Goal: Task Accomplishment & Management: Manage account settings

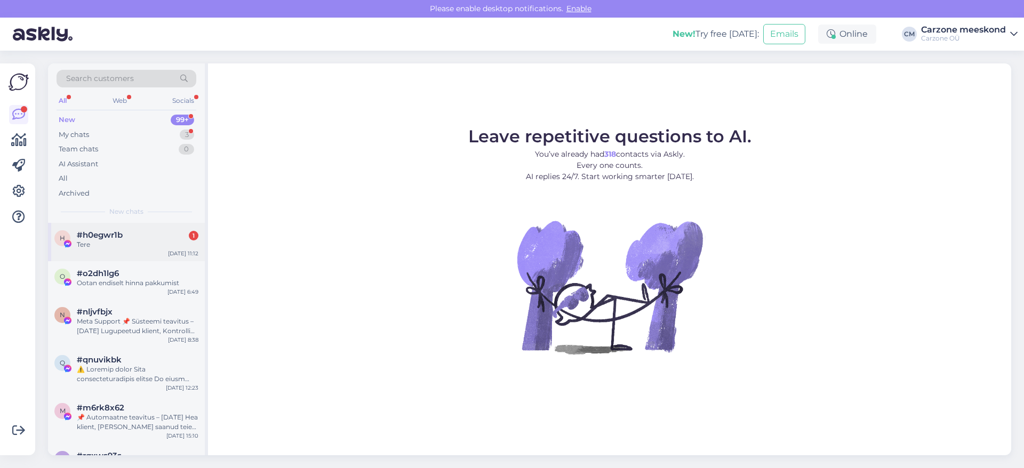
click at [123, 237] on span "#h0egwr1b" at bounding box center [100, 235] width 46 height 10
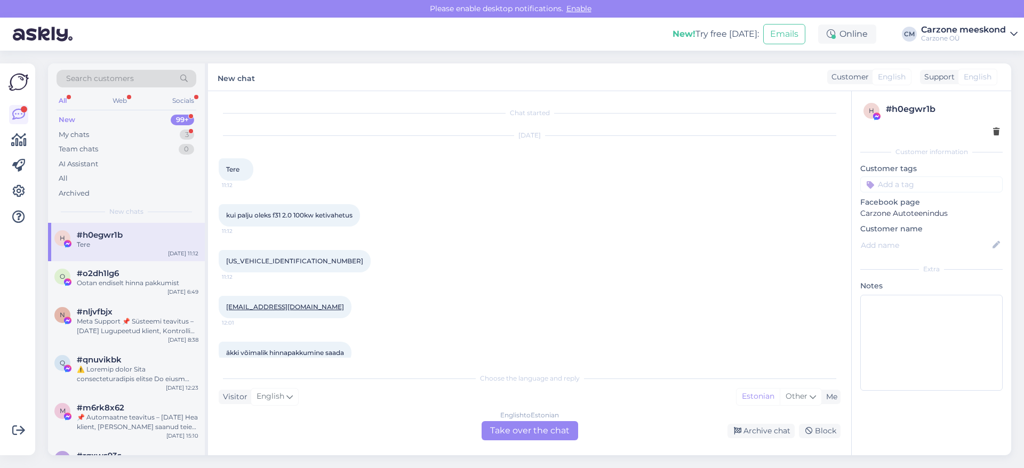
scroll to position [18, 0]
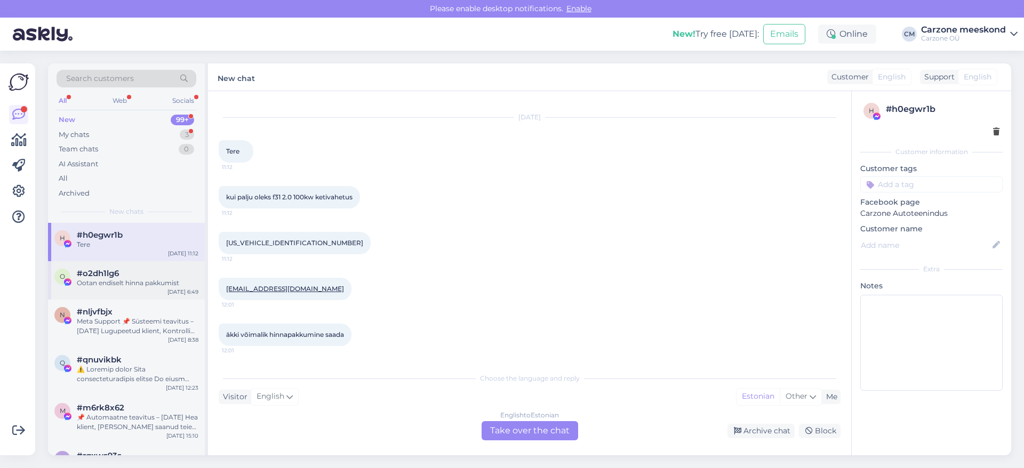
click at [106, 282] on div "Ootan endiselt hinna pakkumist" at bounding box center [138, 283] width 122 height 10
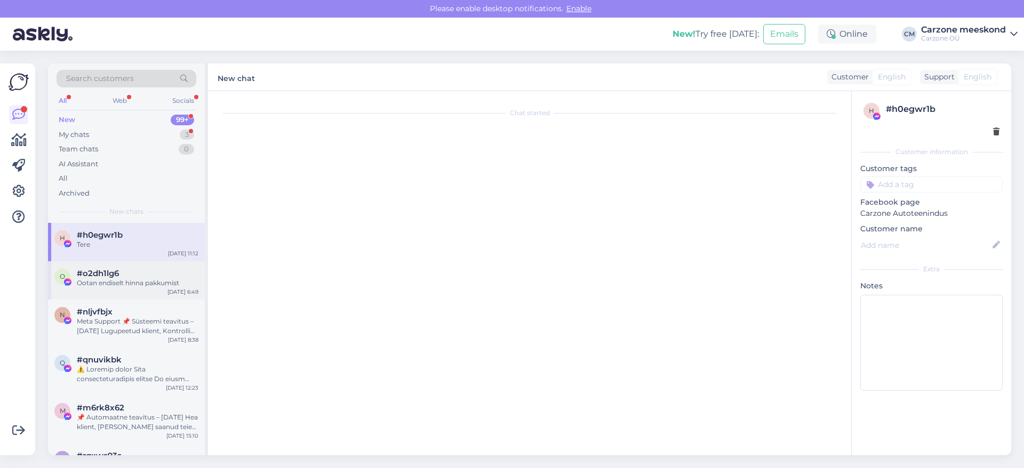
scroll to position [0, 0]
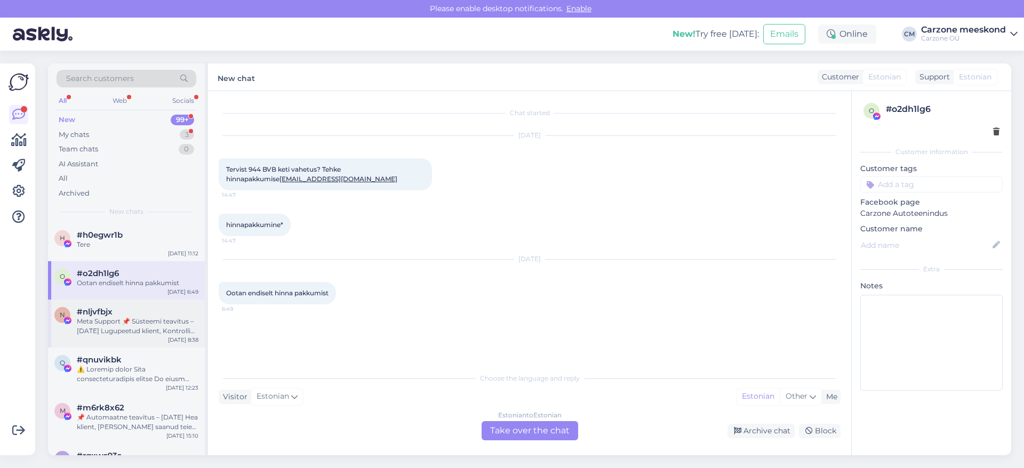
click at [111, 325] on div "Meta Support 📌 Süsteemi teavitus – [DATE] Lugupeetud klient, Kontrolli käigus t…" at bounding box center [138, 326] width 122 height 19
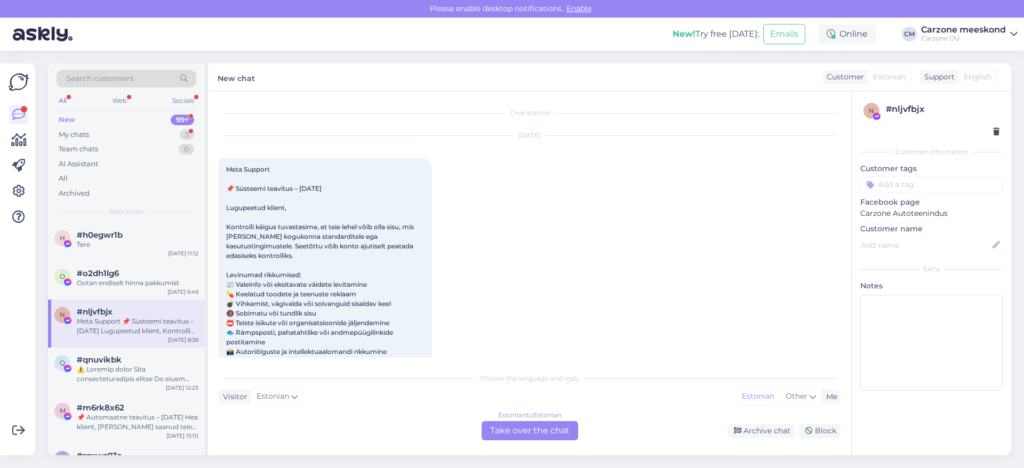
scroll to position [22, 0]
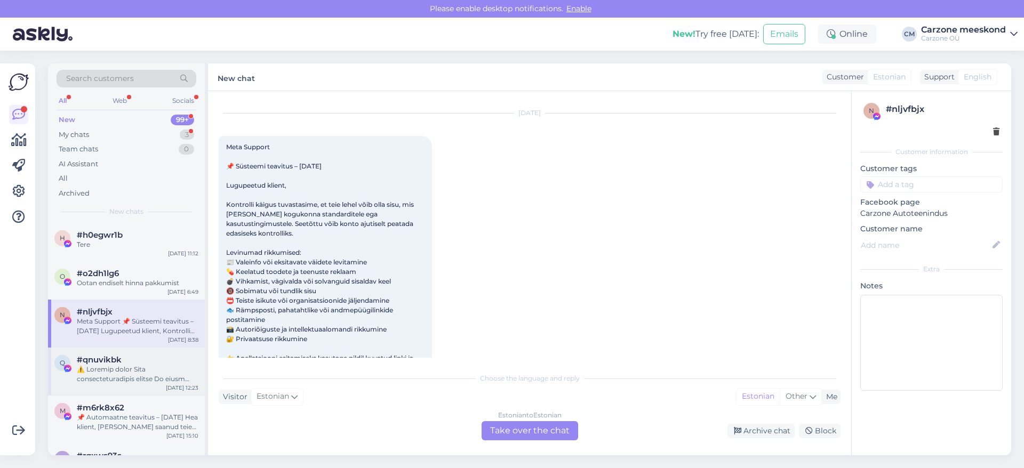
click at [110, 382] on div at bounding box center [138, 374] width 122 height 19
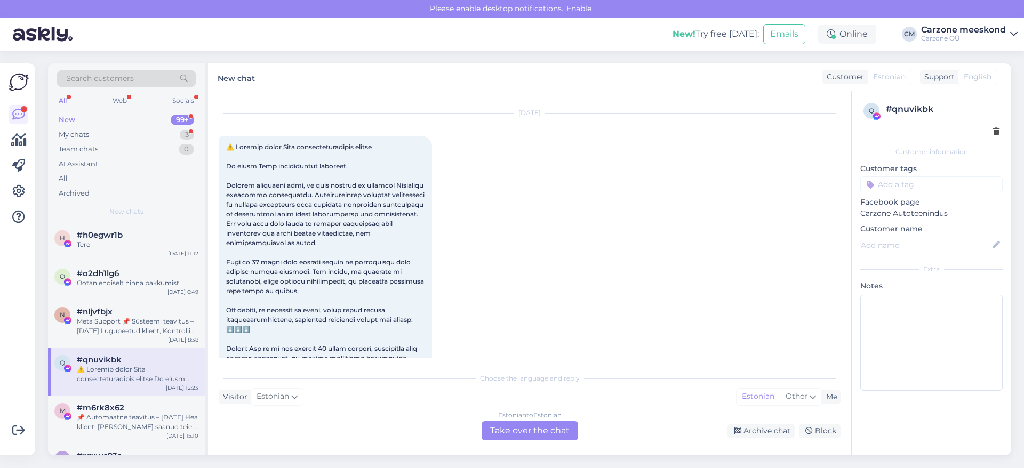
click at [68, 118] on div "New" at bounding box center [67, 120] width 17 height 11
click at [65, 99] on div "All" at bounding box center [63, 101] width 12 height 14
